Goal: Task Accomplishment & Management: Use online tool/utility

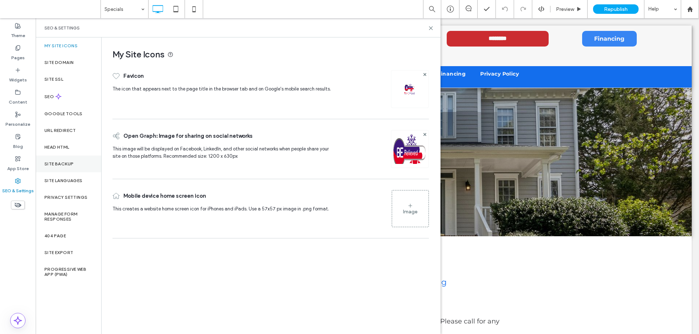
click at [74, 162] on div "Site Backup" at bounding box center [69, 164] width 66 height 17
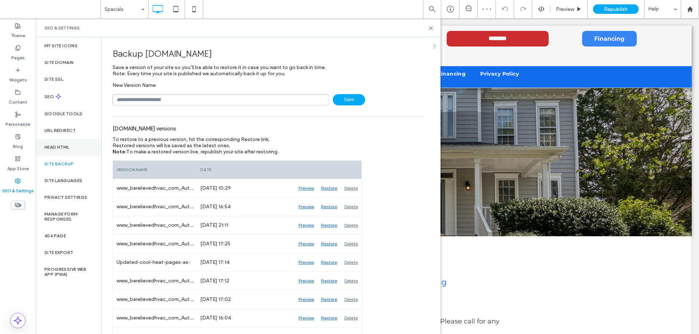
click at [68, 148] on label "Head HTML" at bounding box center [56, 147] width 25 height 5
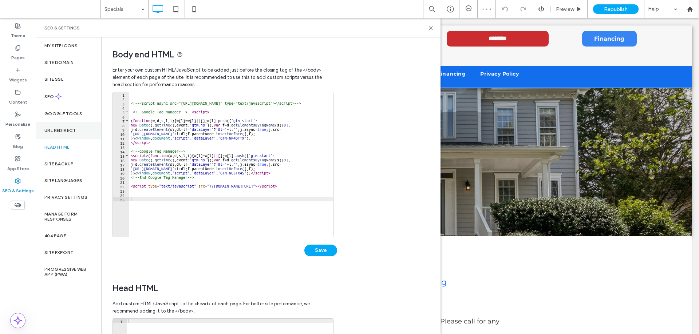
click at [65, 130] on label "URL Redirect" at bounding box center [60, 130] width 32 height 5
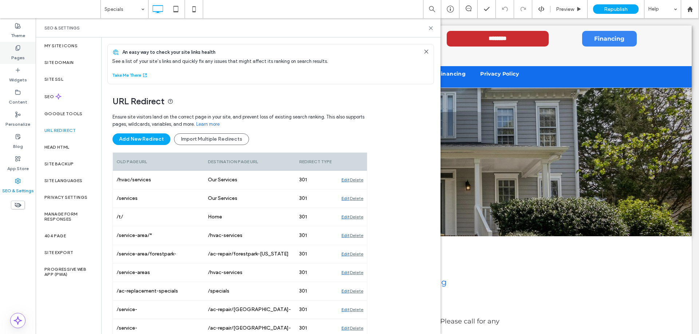
click at [16, 47] on use at bounding box center [18, 47] width 4 height 5
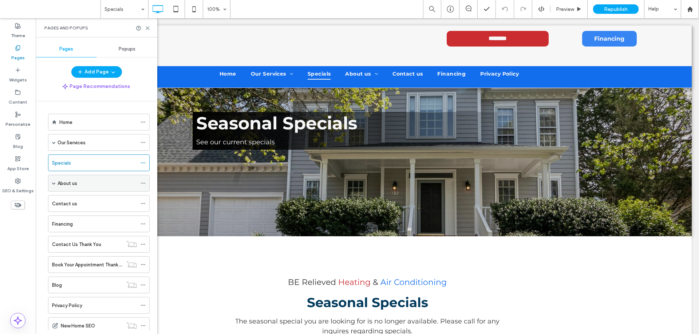
scroll to position [63, 0]
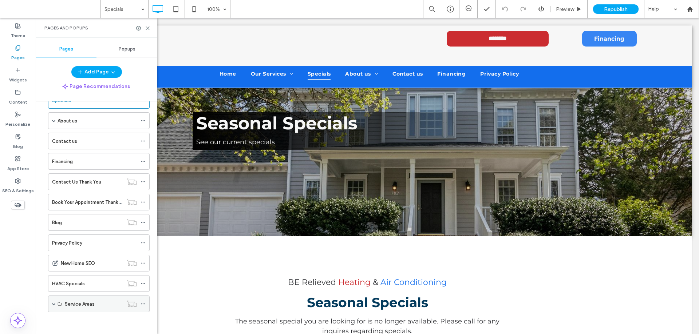
click at [54, 305] on span at bounding box center [54, 304] width 4 height 4
click at [143, 302] on icon at bounding box center [142, 304] width 5 height 5
click at [144, 320] on icon at bounding box center [142, 320] width 5 height 5
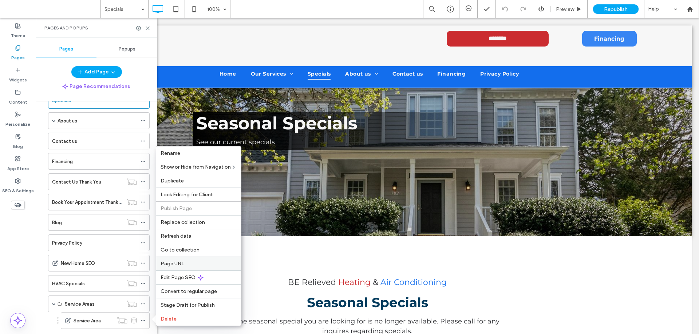
click at [178, 262] on span "Page URL" at bounding box center [173, 264] width 24 height 6
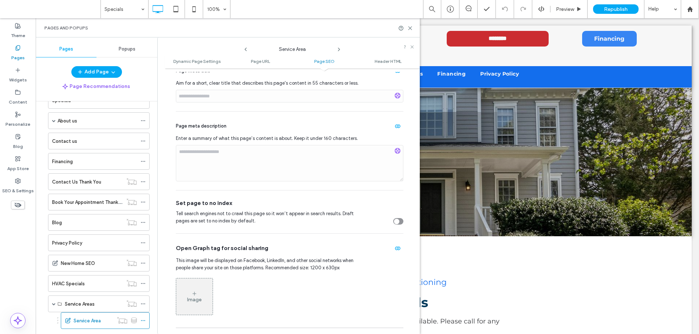
scroll to position [328, 0]
click at [395, 222] on icon "toggle" at bounding box center [396, 221] width 3 height 2
click at [394, 222] on div "toggle" at bounding box center [398, 221] width 10 height 7
click at [411, 26] on icon at bounding box center [409, 27] width 5 height 5
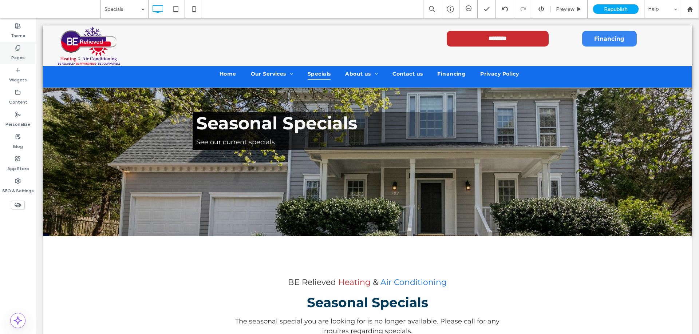
click at [16, 51] on label "Pages" at bounding box center [17, 56] width 13 height 10
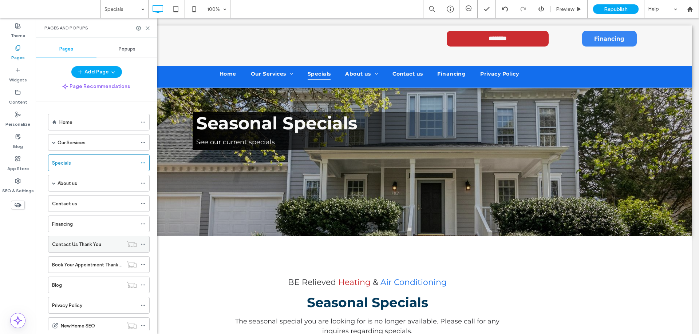
scroll to position [79, 0]
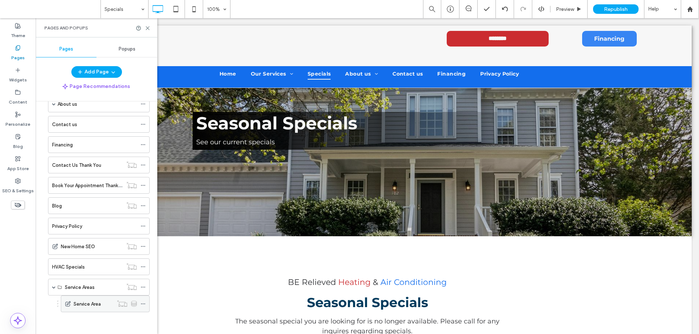
click at [140, 304] on icon at bounding box center [142, 304] width 5 height 5
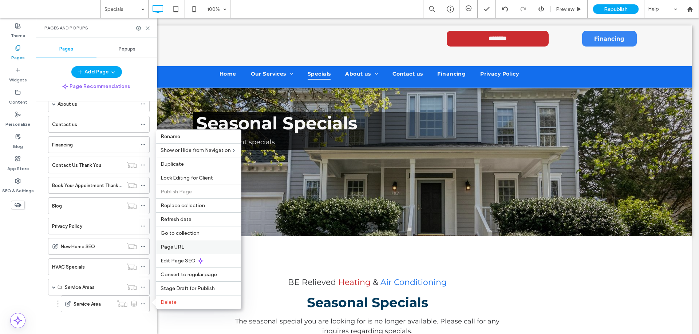
click at [187, 247] on label "Page URL" at bounding box center [199, 247] width 76 height 6
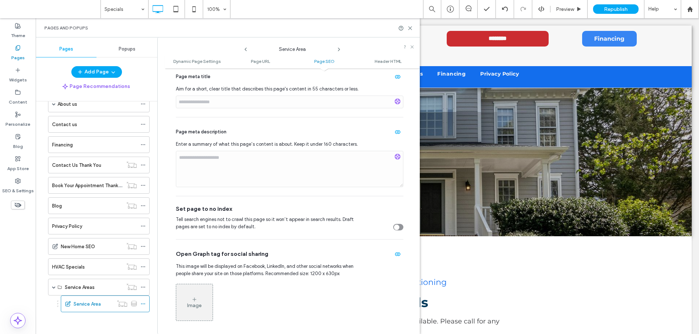
scroll to position [328, 0]
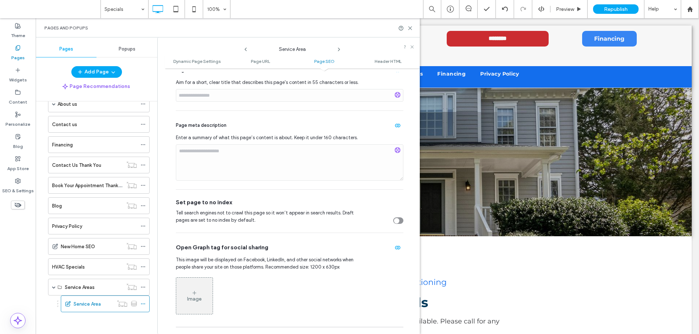
click at [395, 222] on icon "toggle" at bounding box center [396, 221] width 3 height 2
drag, startPoint x: 393, startPoint y: 222, endPoint x: 351, endPoint y: 223, distance: 41.9
click at [393, 222] on div "toggle" at bounding box center [398, 221] width 10 height 7
click at [143, 286] on icon at bounding box center [142, 287] width 5 height 5
click at [143, 302] on icon at bounding box center [142, 304] width 5 height 5
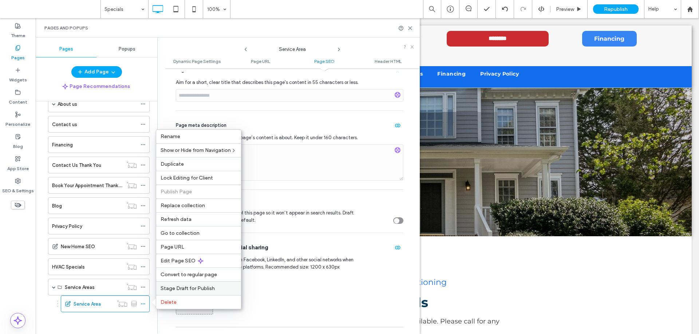
click at [188, 288] on span "Stage Draft for Publish" at bounding box center [188, 289] width 54 height 6
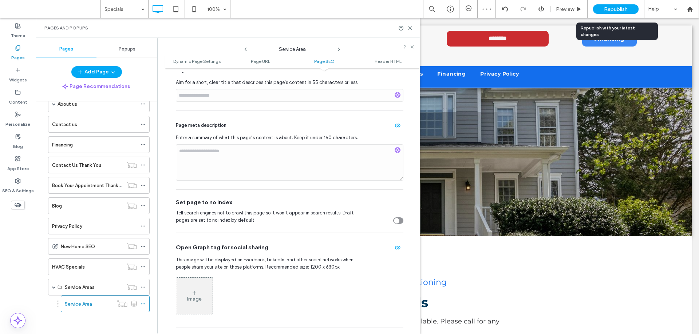
click at [607, 8] on span "Republish" at bounding box center [616, 9] width 24 height 6
